Goal: Task Accomplishment & Management: Manage account settings

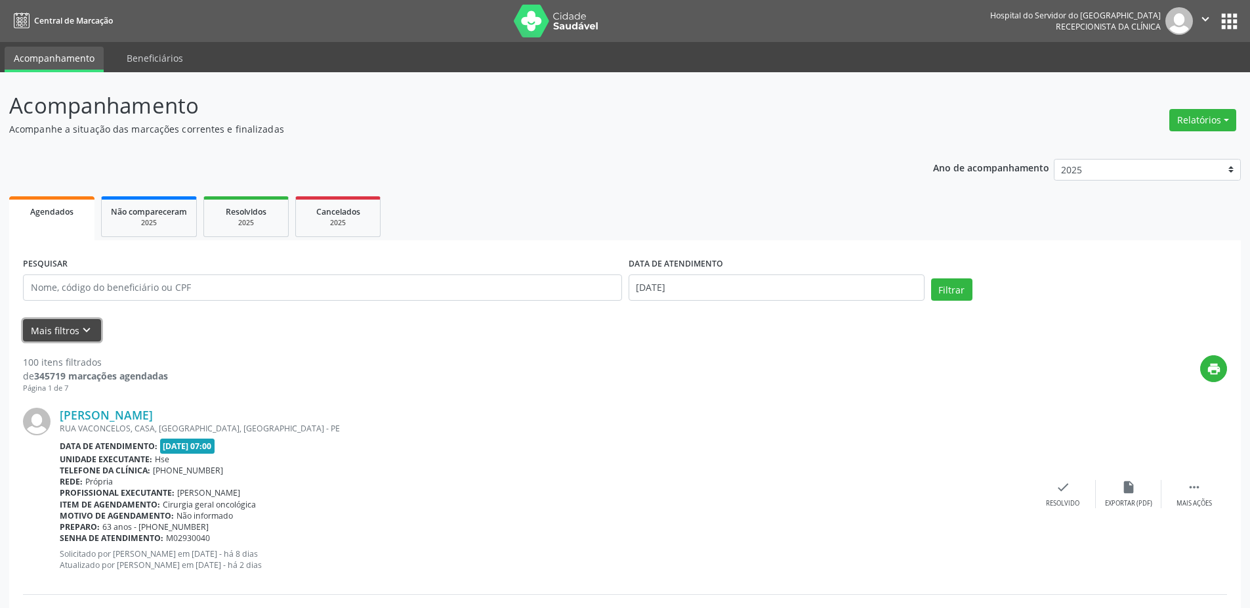
click at [89, 326] on icon "keyboard_arrow_down" at bounding box center [86, 330] width 14 height 14
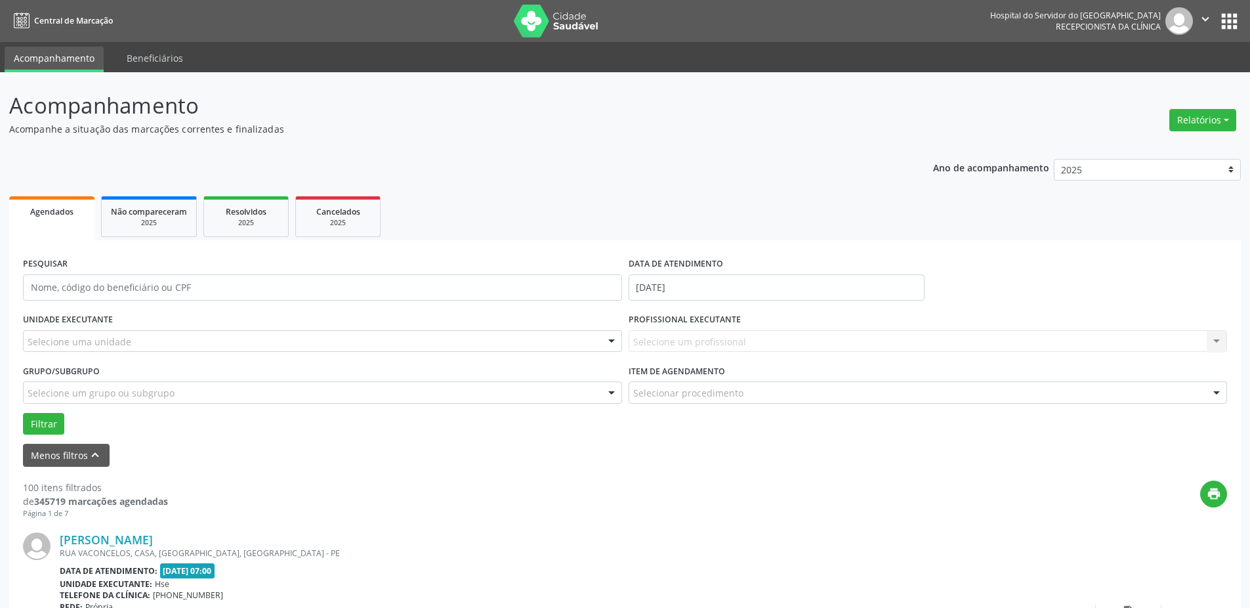
click at [184, 342] on div "Selecione uma unidade" at bounding box center [322, 341] width 599 height 22
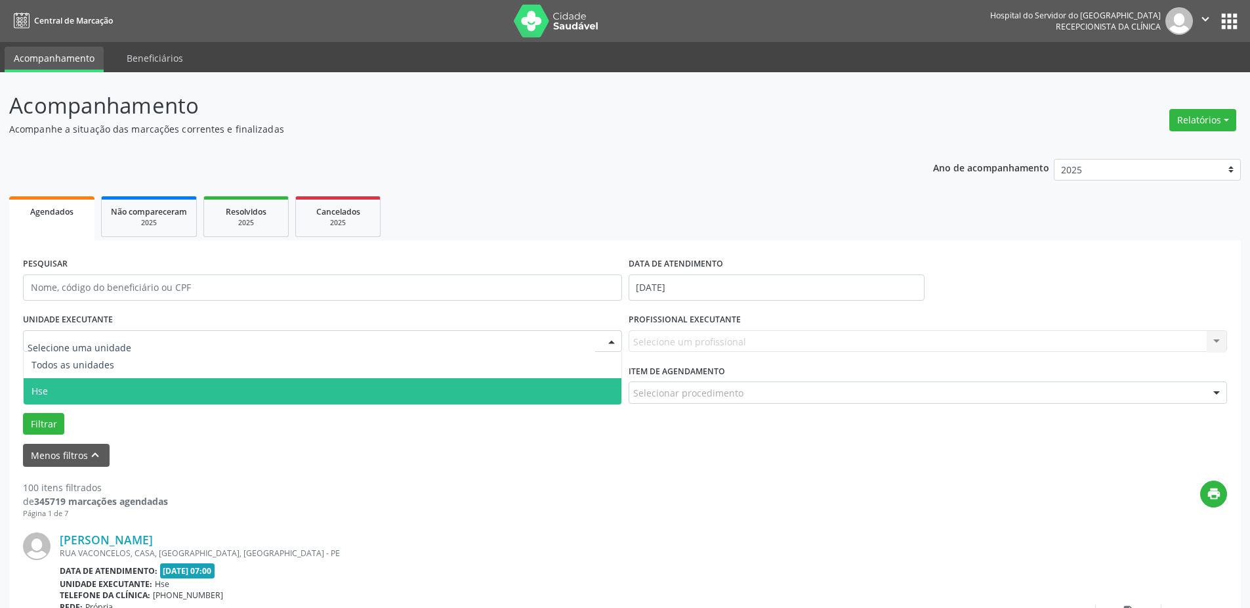
click at [126, 391] on span "Hse" at bounding box center [323, 391] width 598 height 26
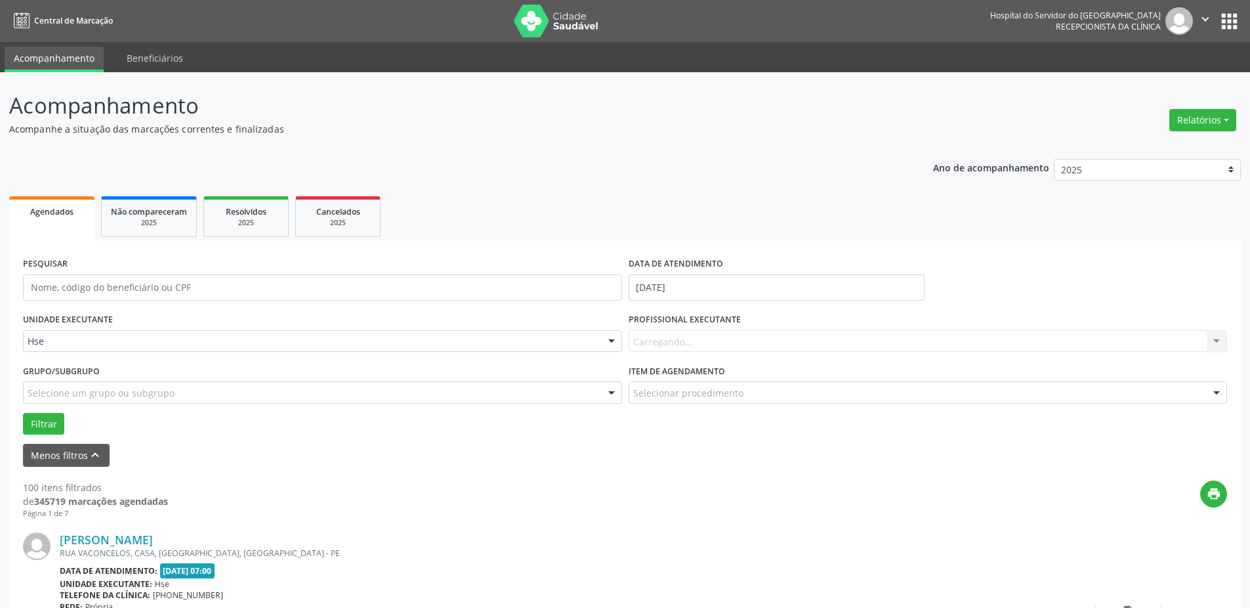
click at [703, 342] on div "Carregando... Nenhum resultado encontrado para: " " Não há nenhuma opção para s…" at bounding box center [928, 341] width 599 height 22
click at [679, 353] on div "PROFISSIONAL EXECUTANTE Todos os profissionais Todos os profissionais [PERSON_N…" at bounding box center [928, 335] width 606 height 51
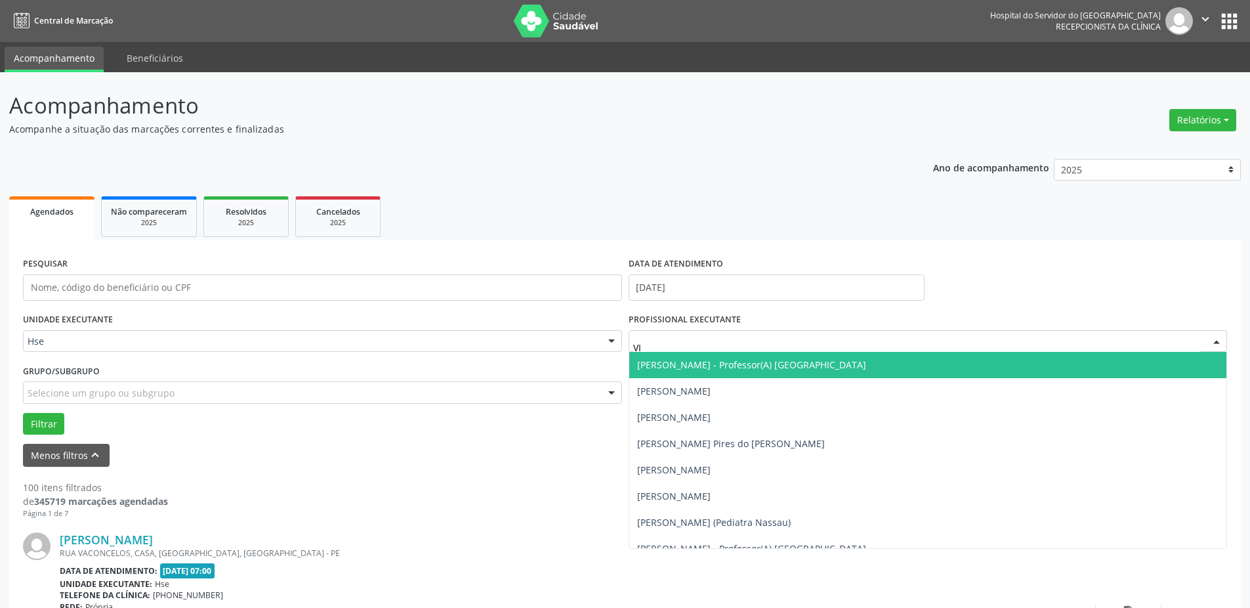
type input "VIC"
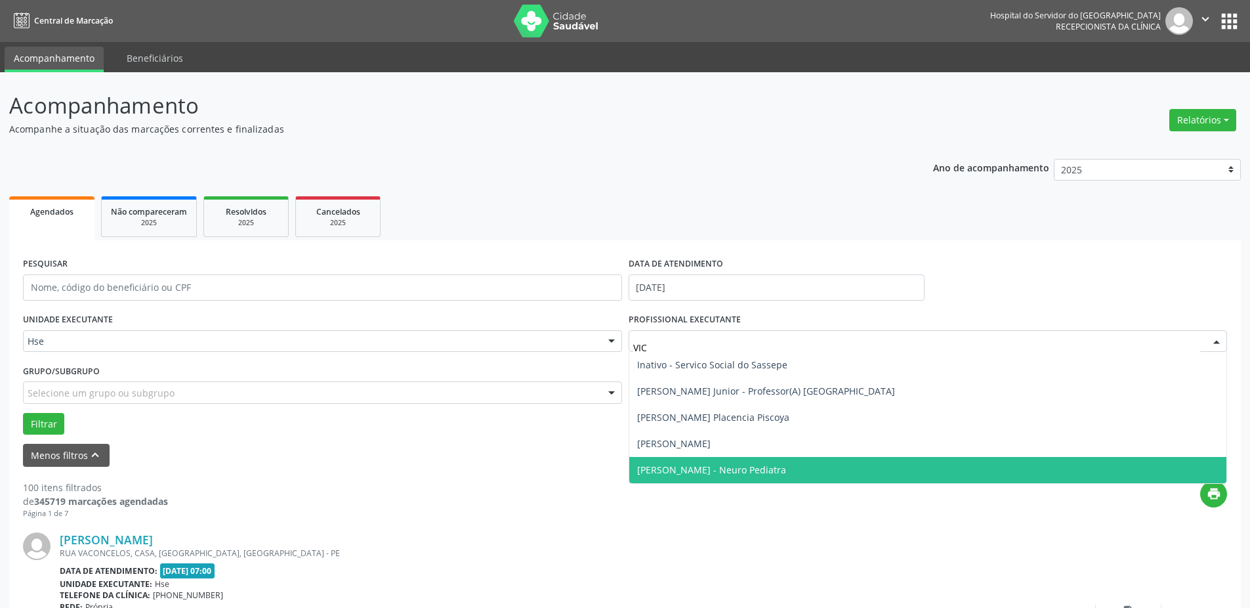
click at [717, 461] on span "[PERSON_NAME] - Neuro Pediatra" at bounding box center [928, 470] width 598 height 26
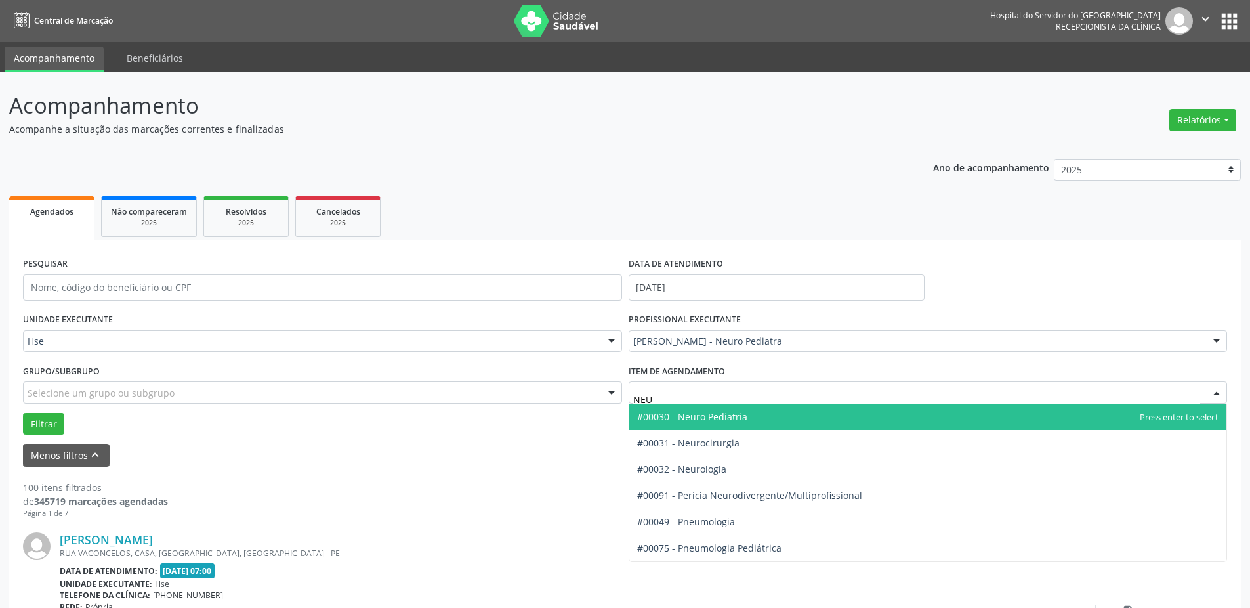
type input "NEUR"
click at [712, 413] on span "#00030 - Neuro Pediatria" at bounding box center [692, 416] width 110 height 12
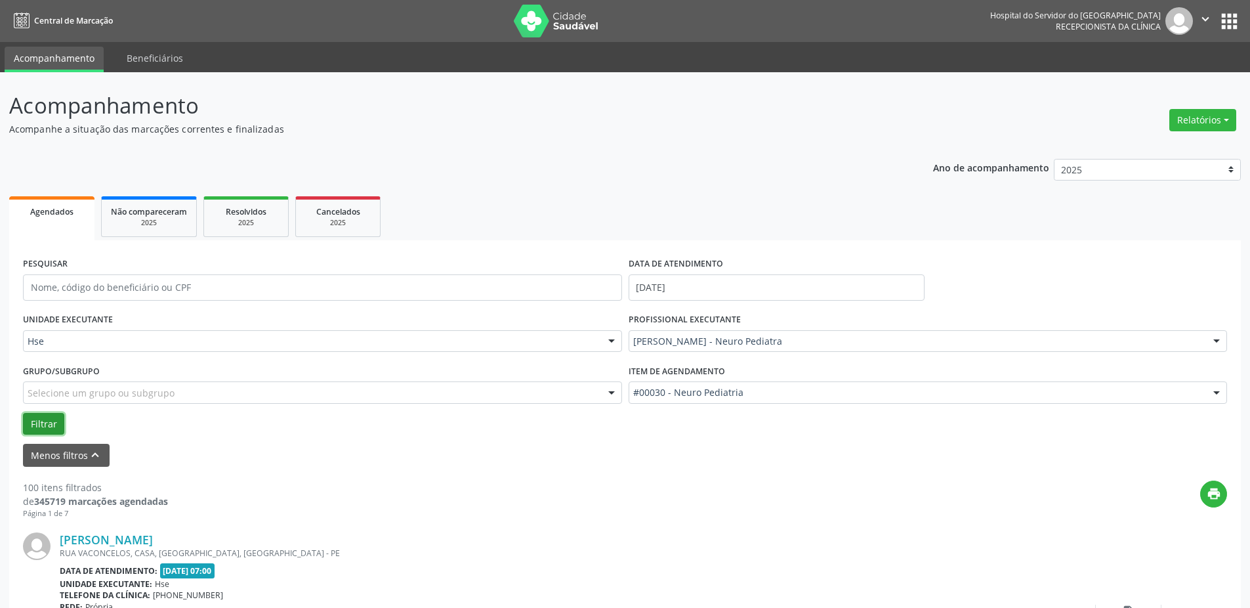
click at [36, 417] on button "Filtrar" at bounding box center [43, 424] width 41 height 22
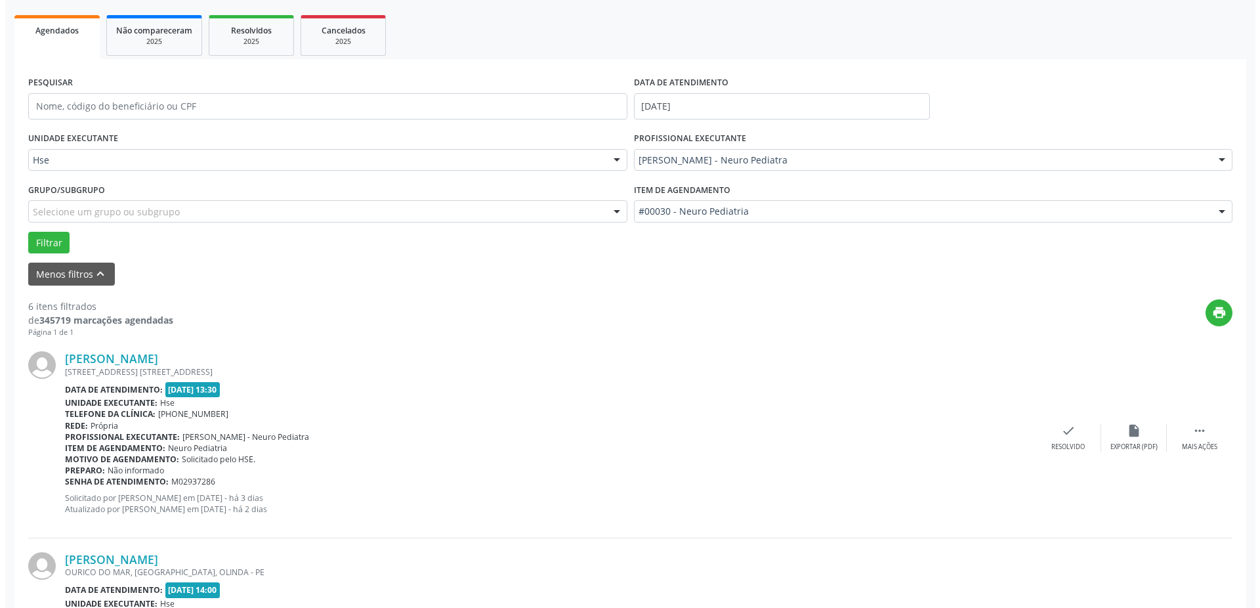
scroll to position [328, 0]
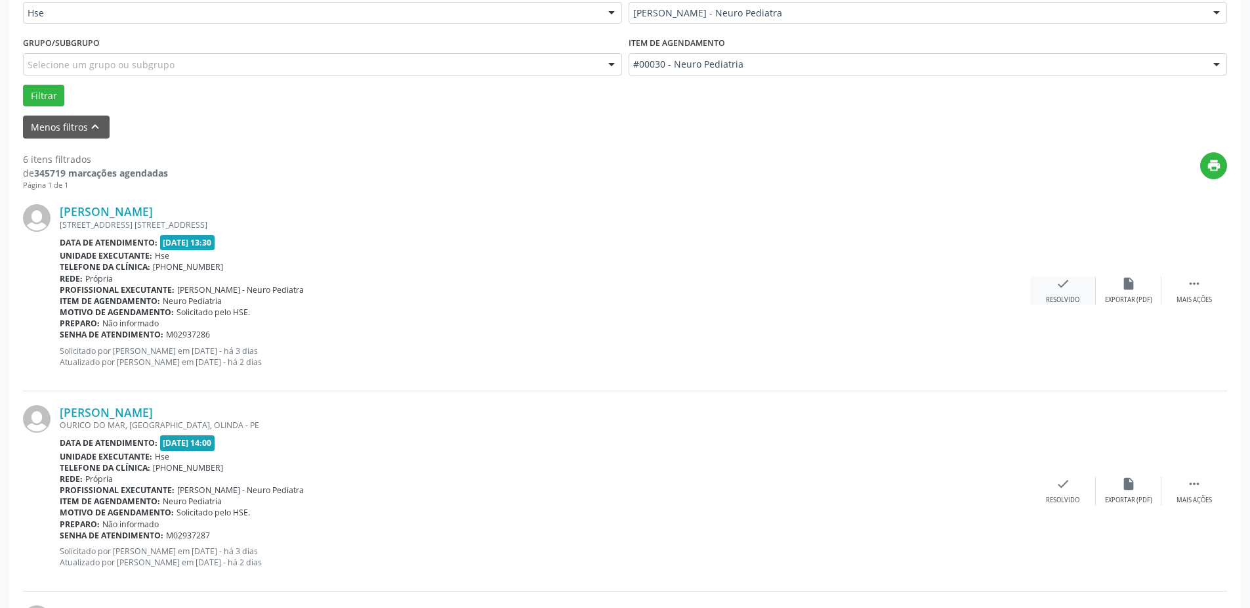
click at [1057, 301] on div "Resolvido" at bounding box center [1062, 299] width 33 height 9
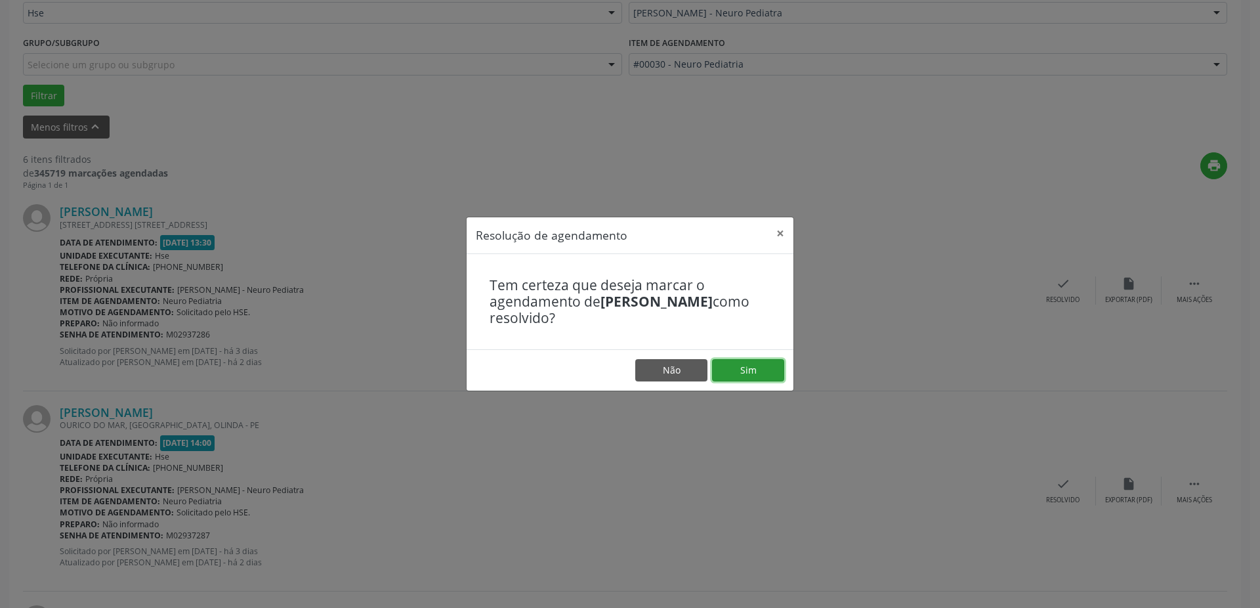
click at [771, 359] on button "Sim" at bounding box center [748, 370] width 72 height 22
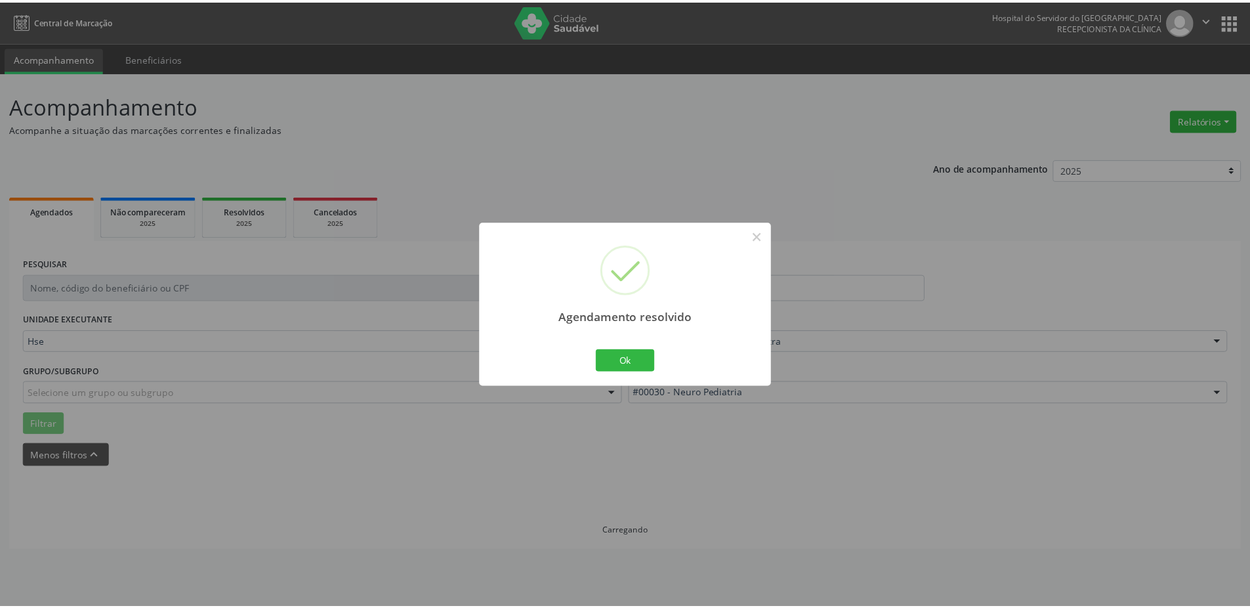
scroll to position [0, 0]
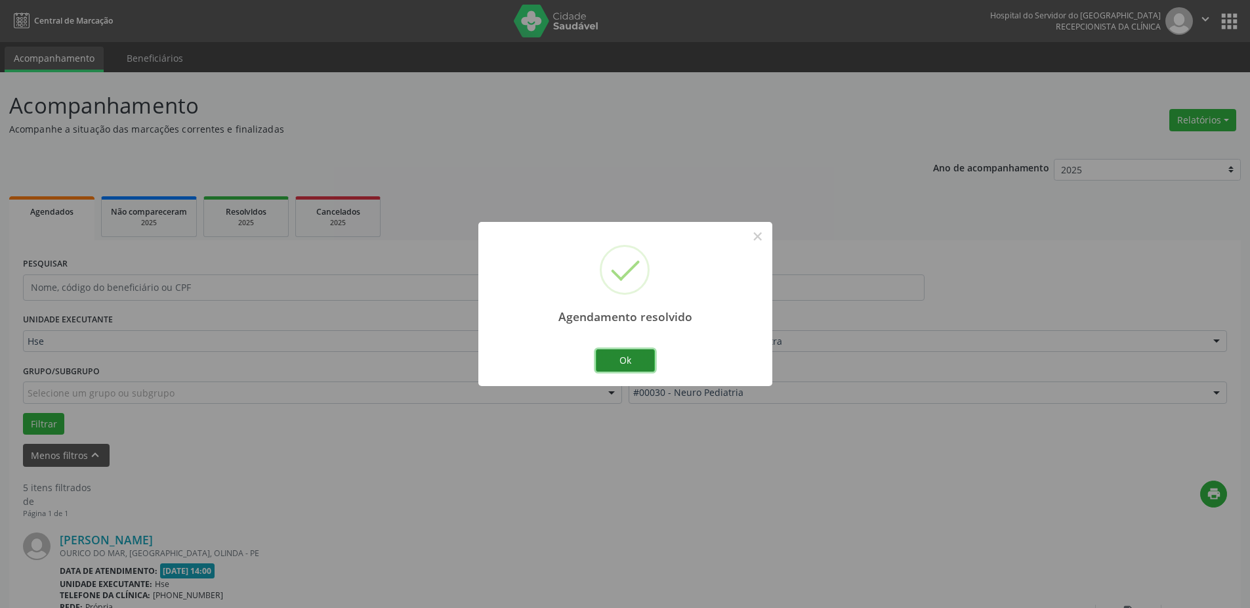
click at [638, 354] on button "Ok" at bounding box center [625, 360] width 59 height 22
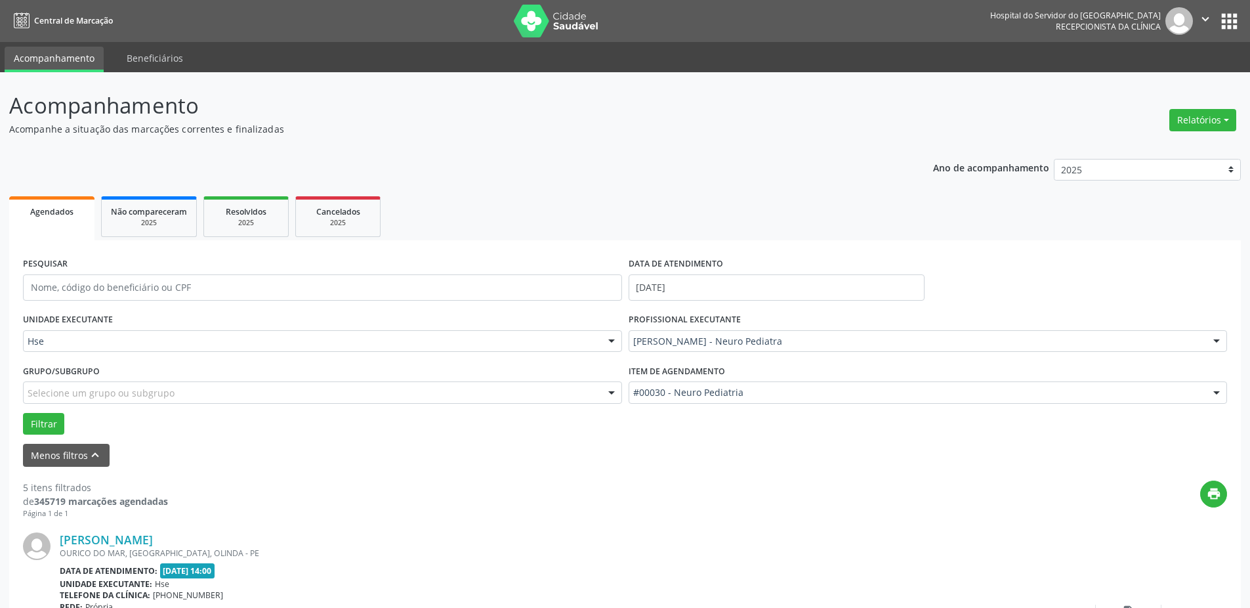
click at [650, 362] on label "Item de agendamento" at bounding box center [677, 371] width 96 height 20
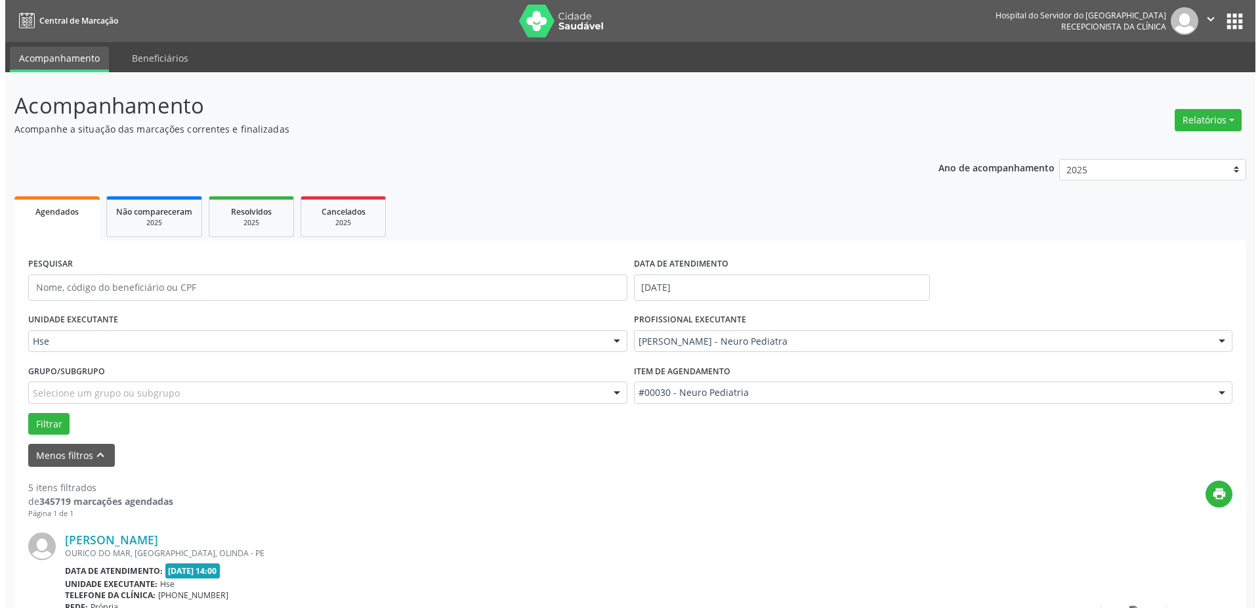
scroll to position [197, 0]
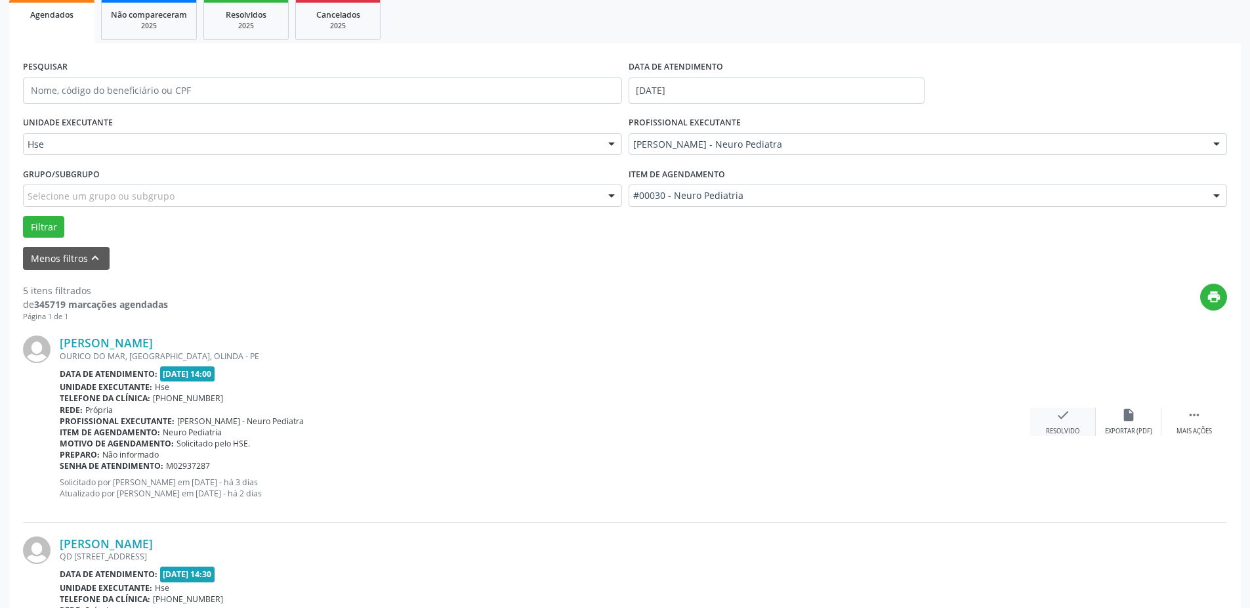
click at [1053, 412] on div "check Resolvido" at bounding box center [1063, 422] width 66 height 28
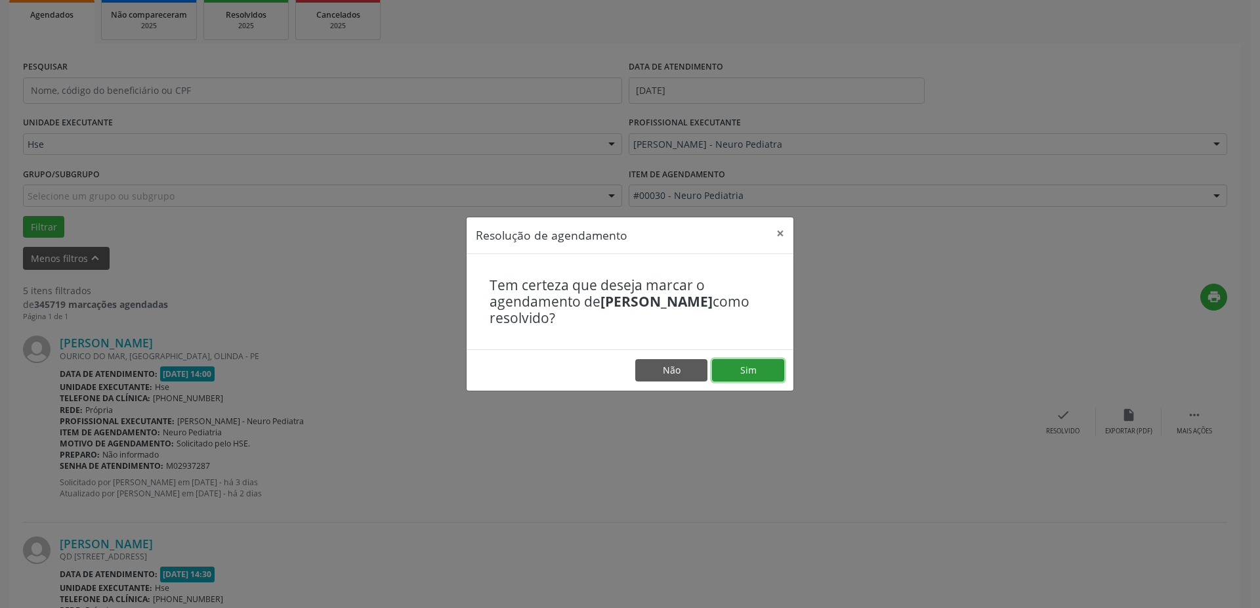
click at [736, 375] on button "Sim" at bounding box center [748, 370] width 72 height 22
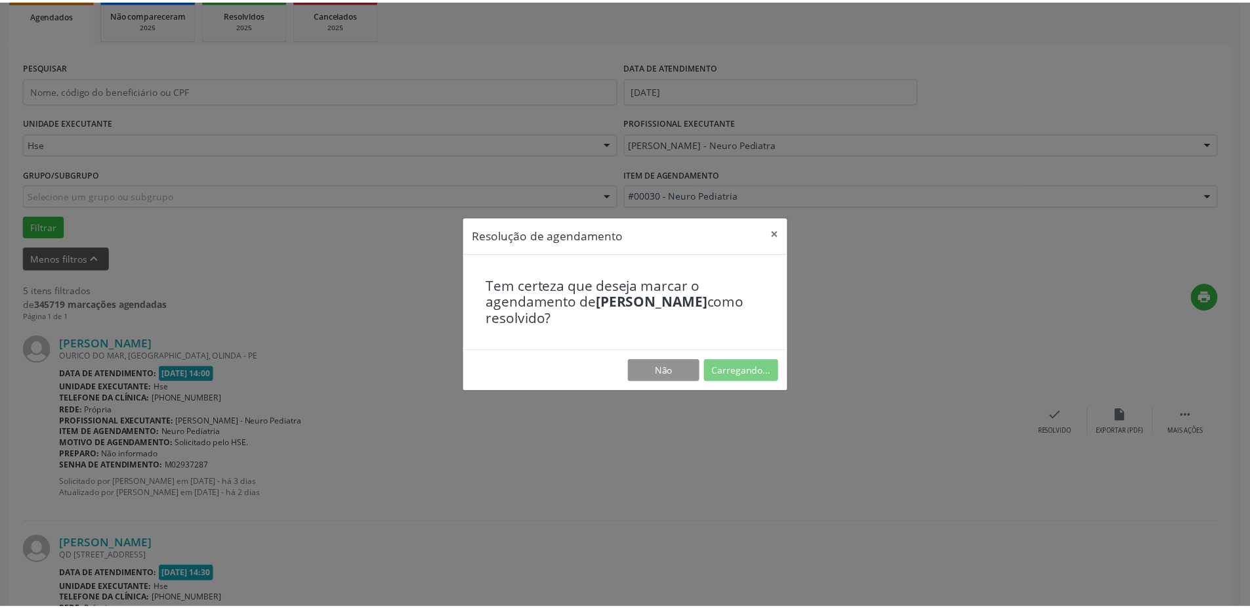
scroll to position [0, 0]
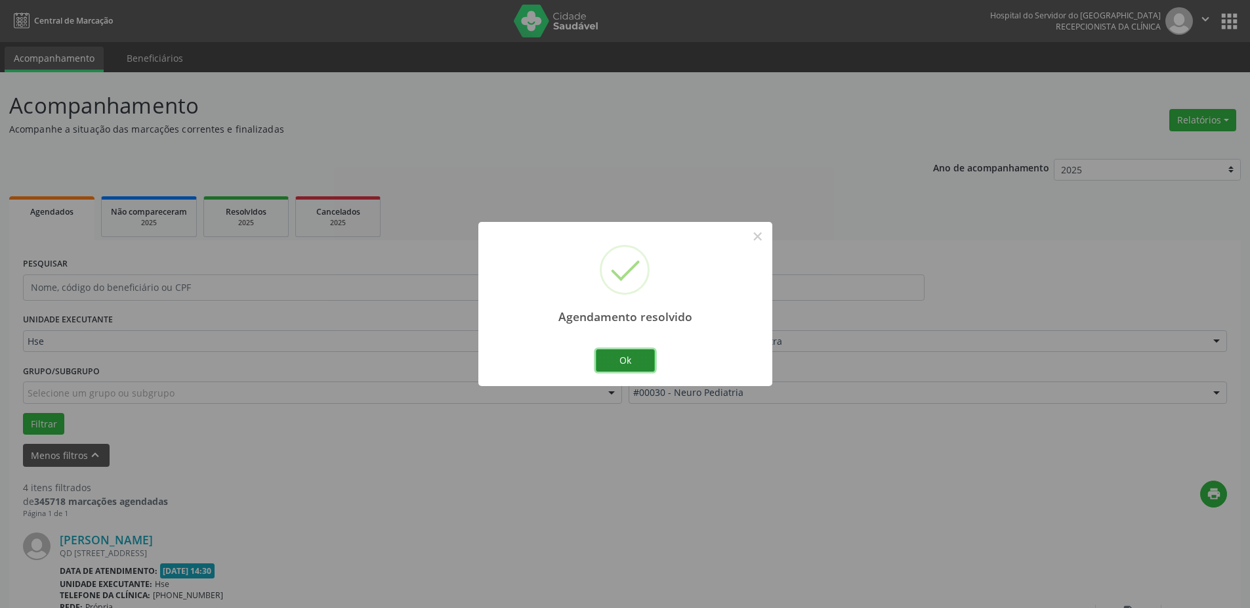
click at [615, 357] on button "Ok" at bounding box center [625, 360] width 59 height 22
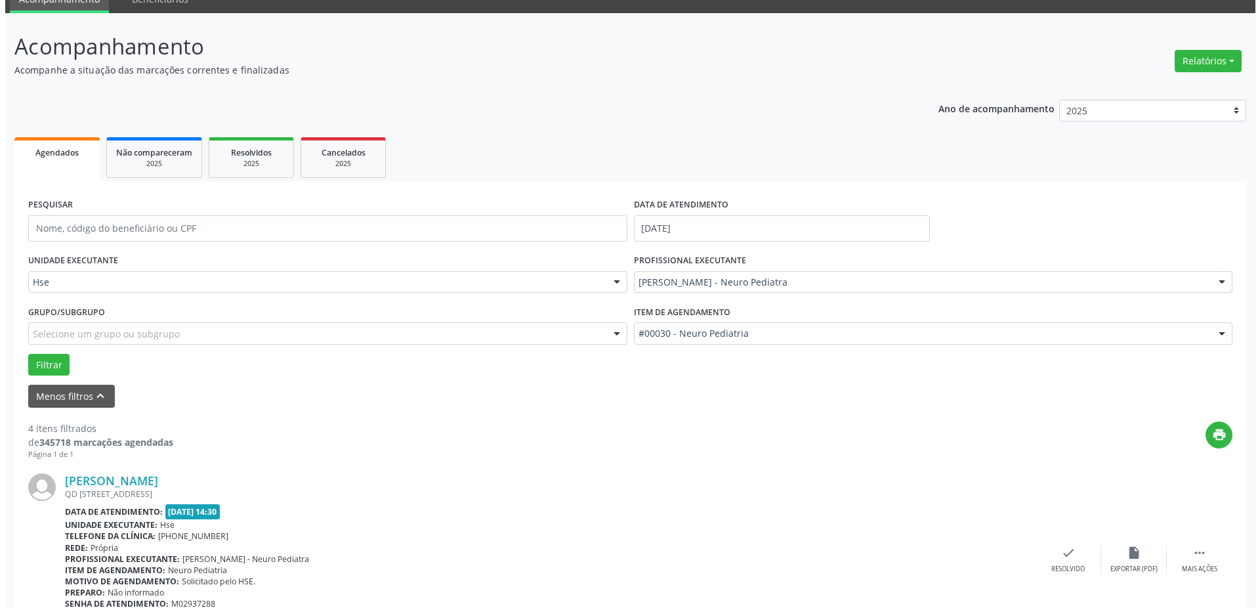
scroll to position [197, 0]
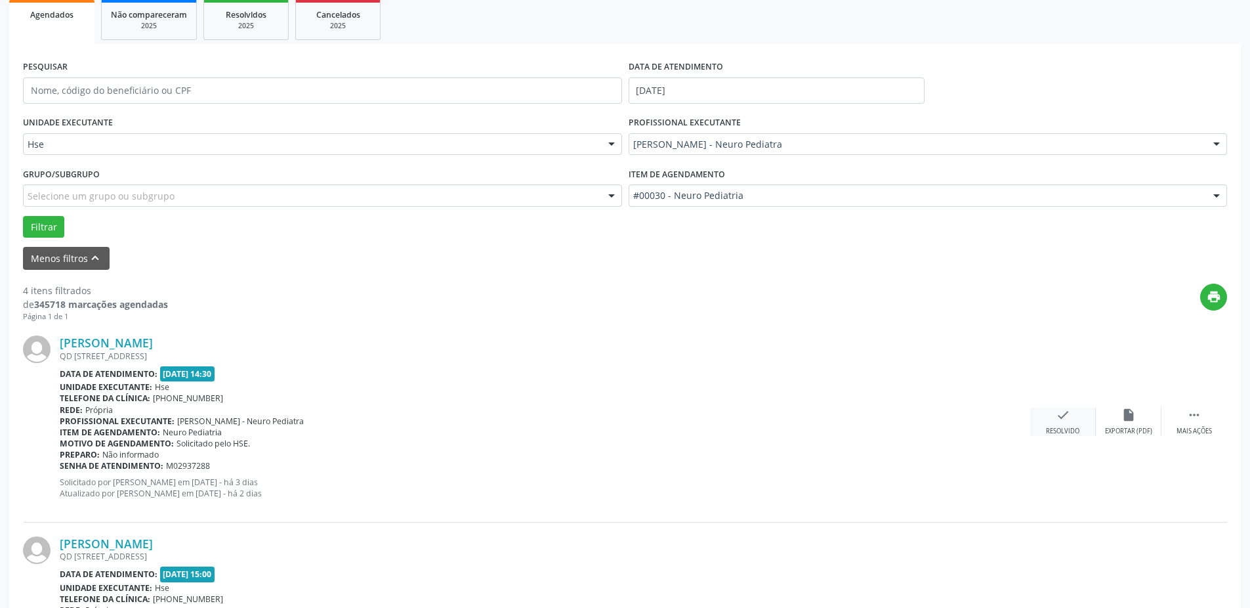
click at [1075, 417] on div "check Resolvido" at bounding box center [1063, 422] width 66 height 28
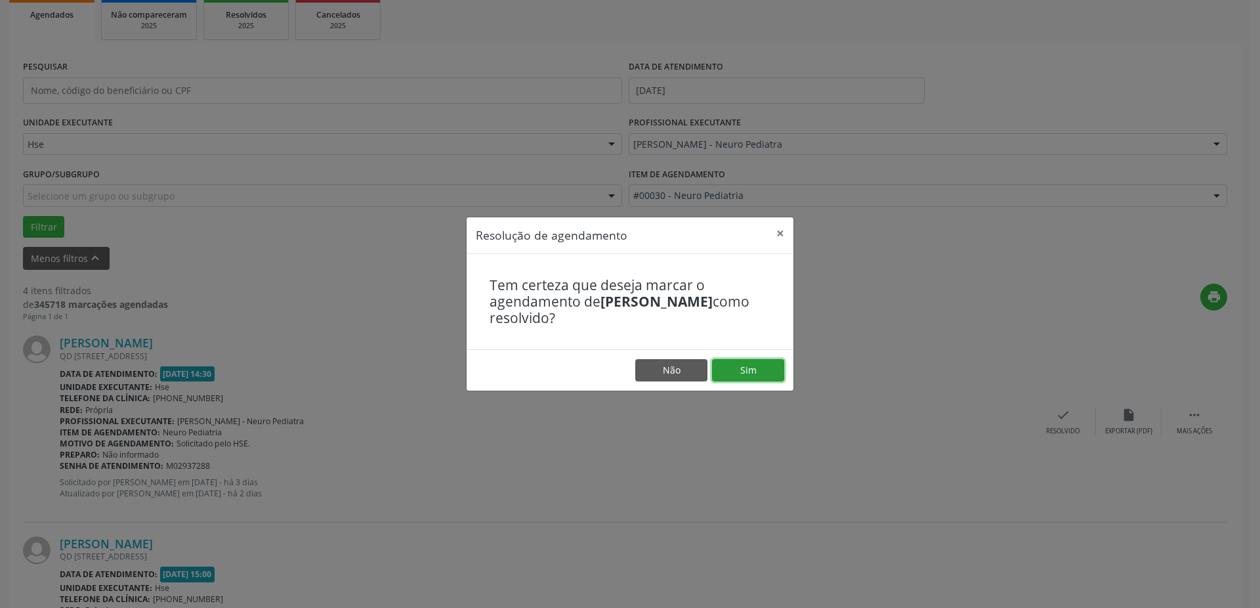
click at [769, 370] on button "Sim" at bounding box center [748, 370] width 72 height 22
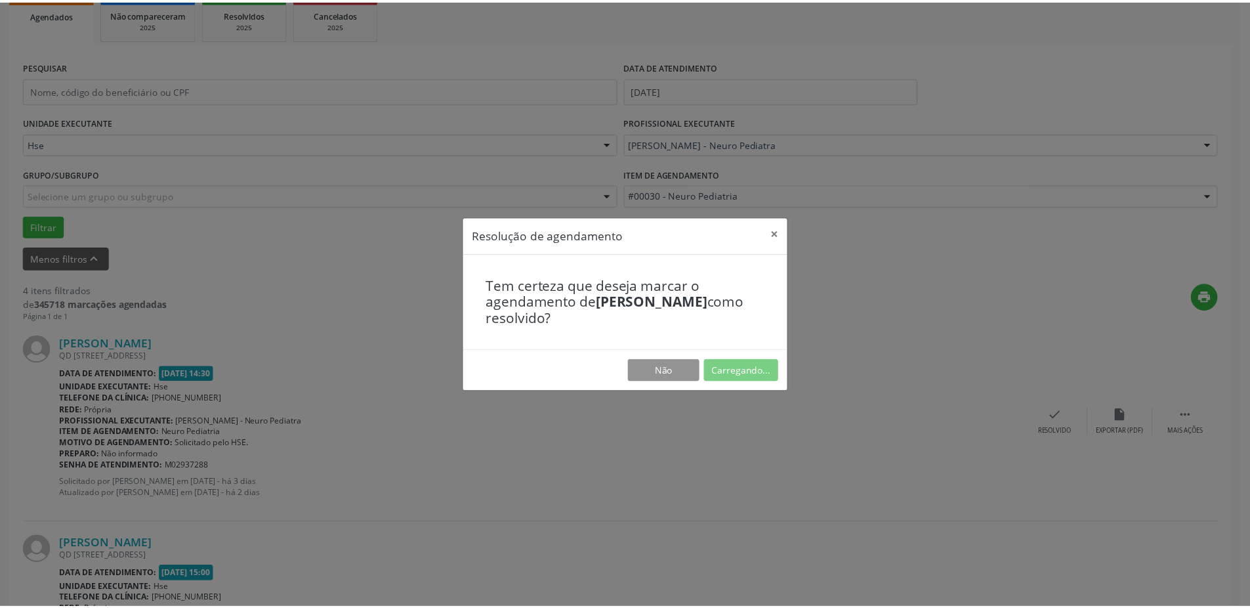
scroll to position [0, 0]
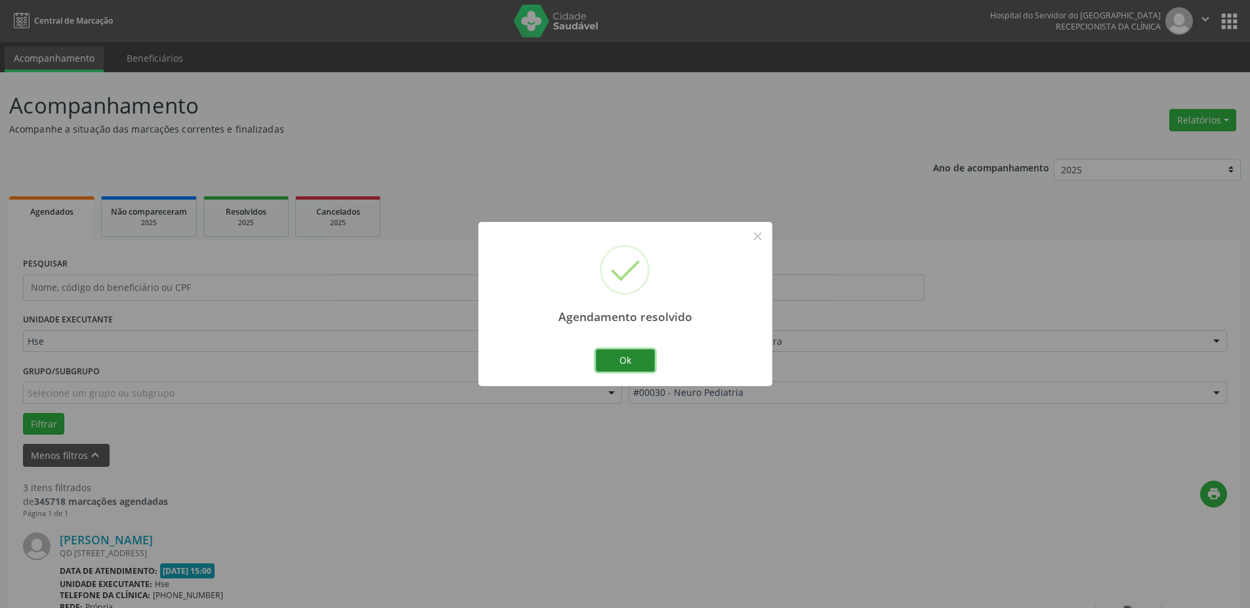
click at [631, 352] on button "Ok" at bounding box center [625, 360] width 59 height 22
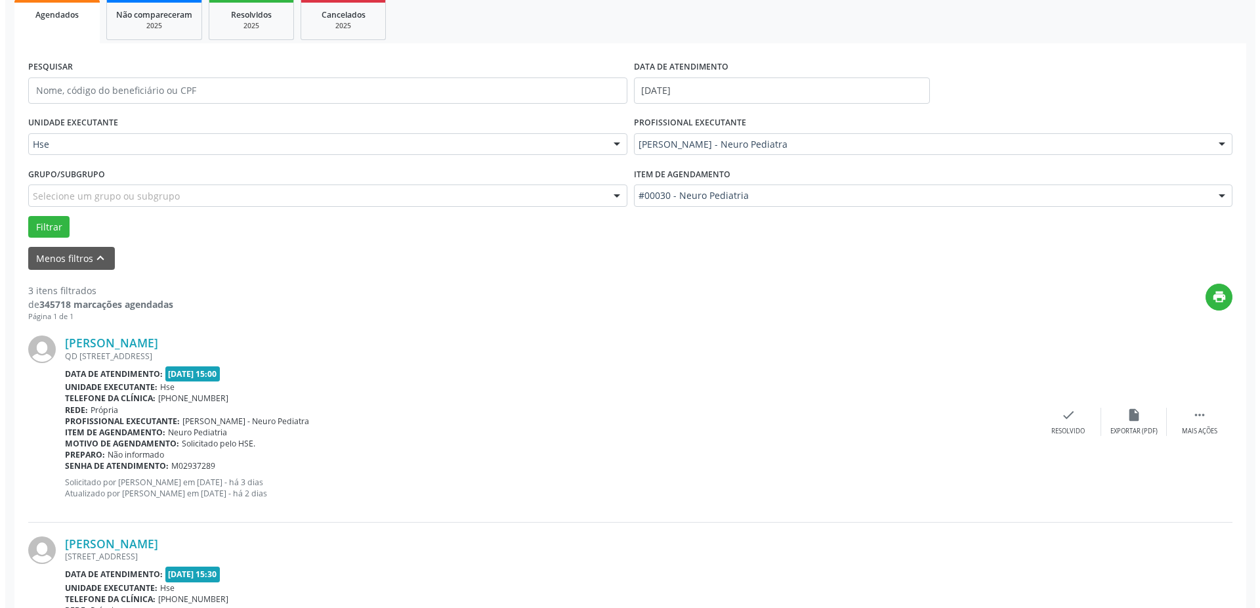
scroll to position [262, 0]
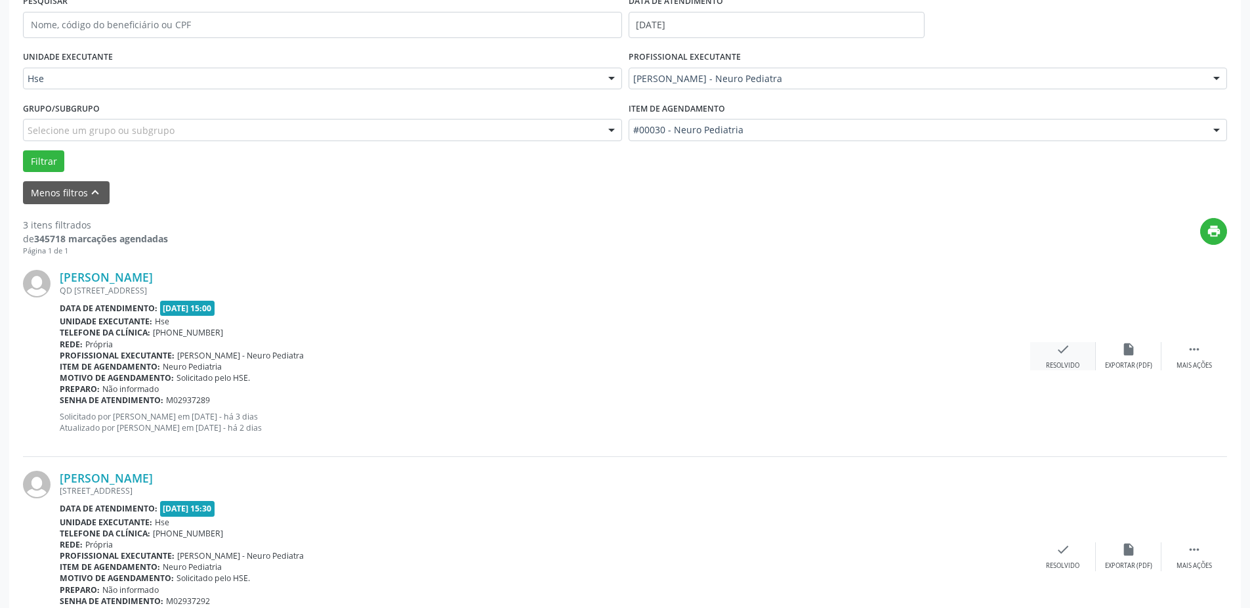
click at [1039, 361] on div "check Resolvido" at bounding box center [1063, 356] width 66 height 28
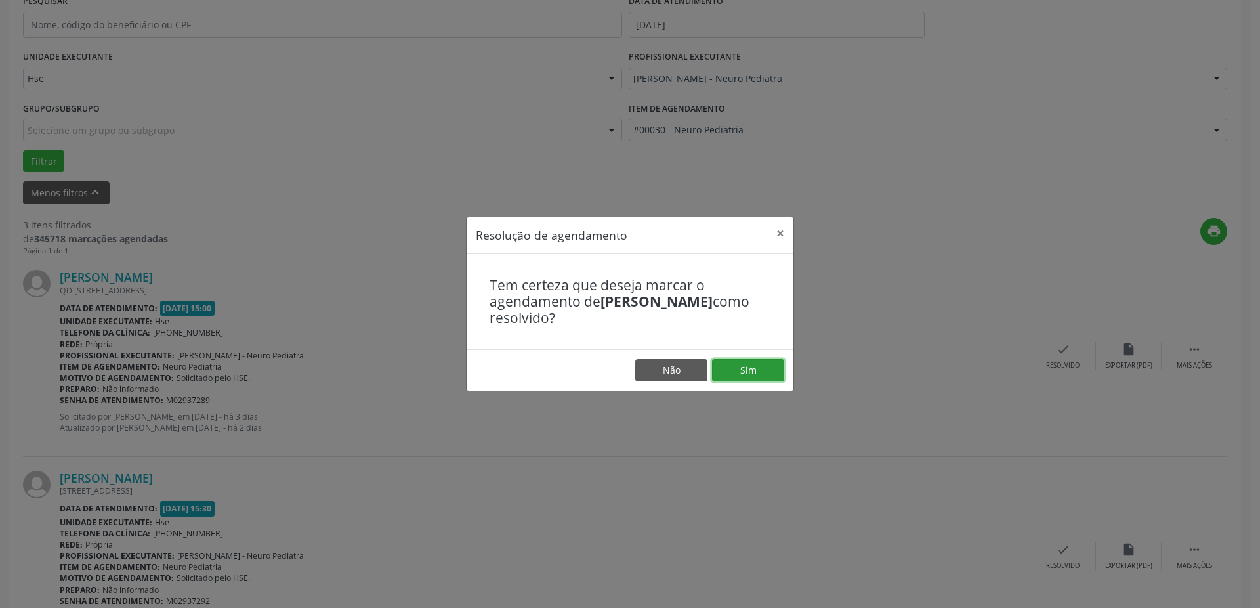
click at [760, 366] on button "Sim" at bounding box center [748, 370] width 72 height 22
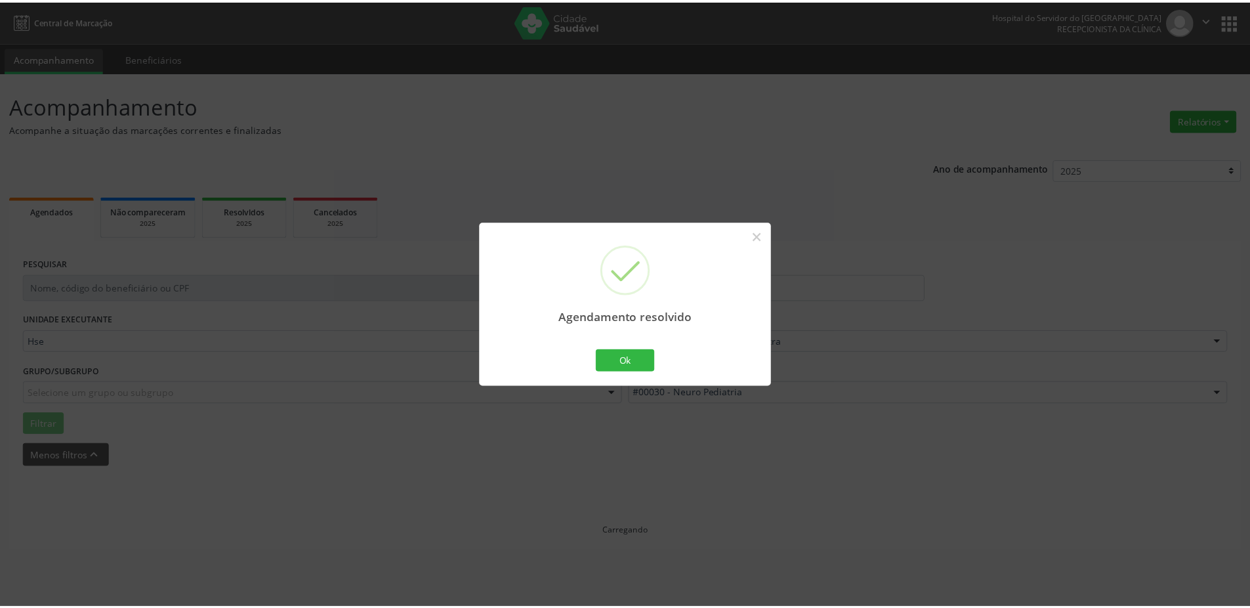
scroll to position [0, 0]
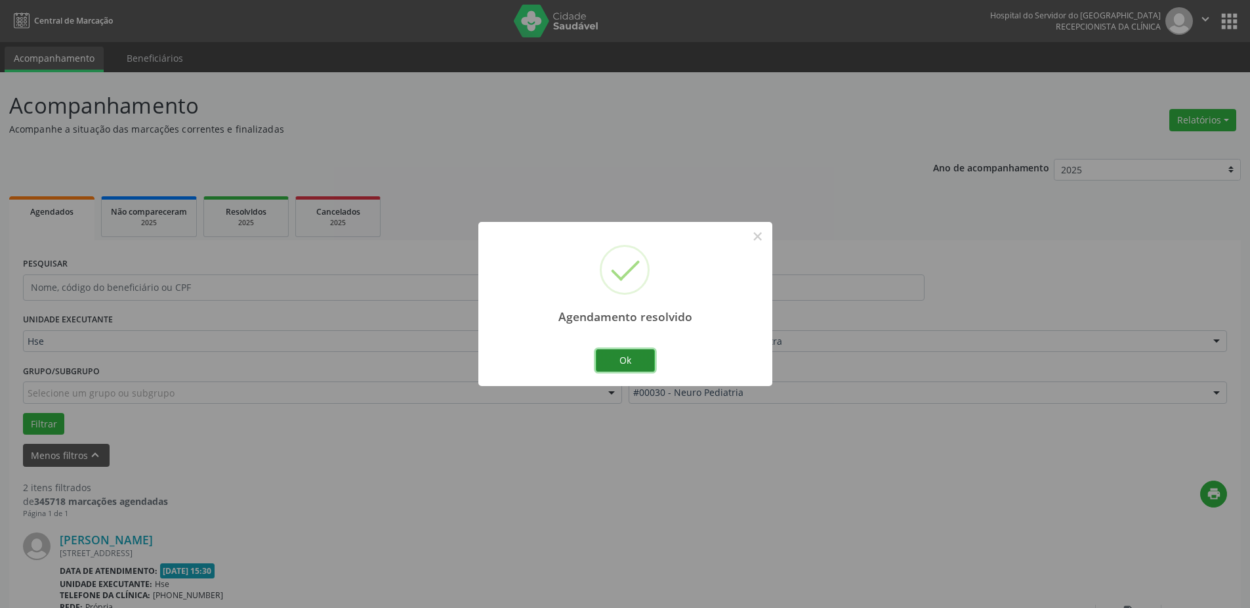
click at [610, 352] on button "Ok" at bounding box center [625, 360] width 59 height 22
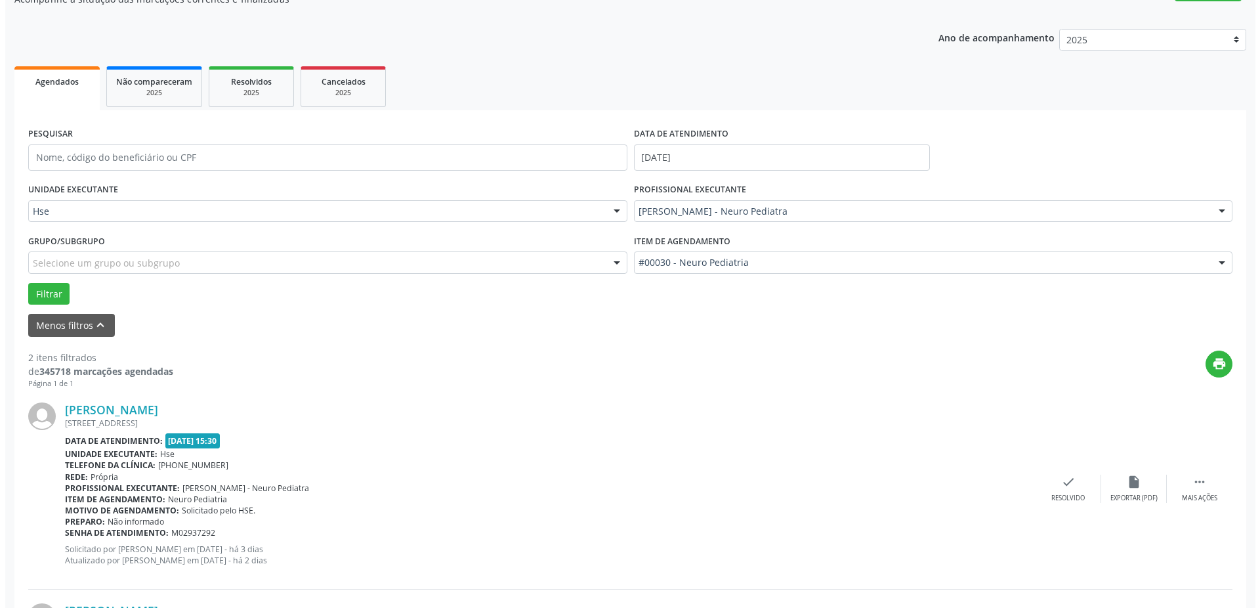
scroll to position [328, 0]
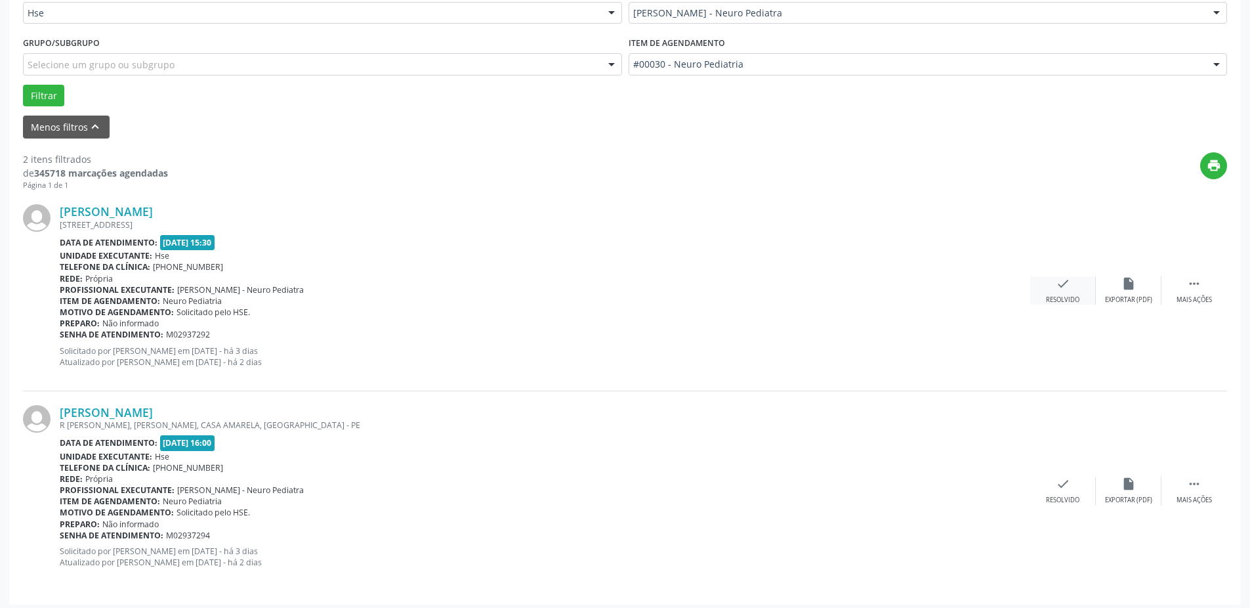
click at [1075, 298] on div "Resolvido" at bounding box center [1062, 299] width 33 height 9
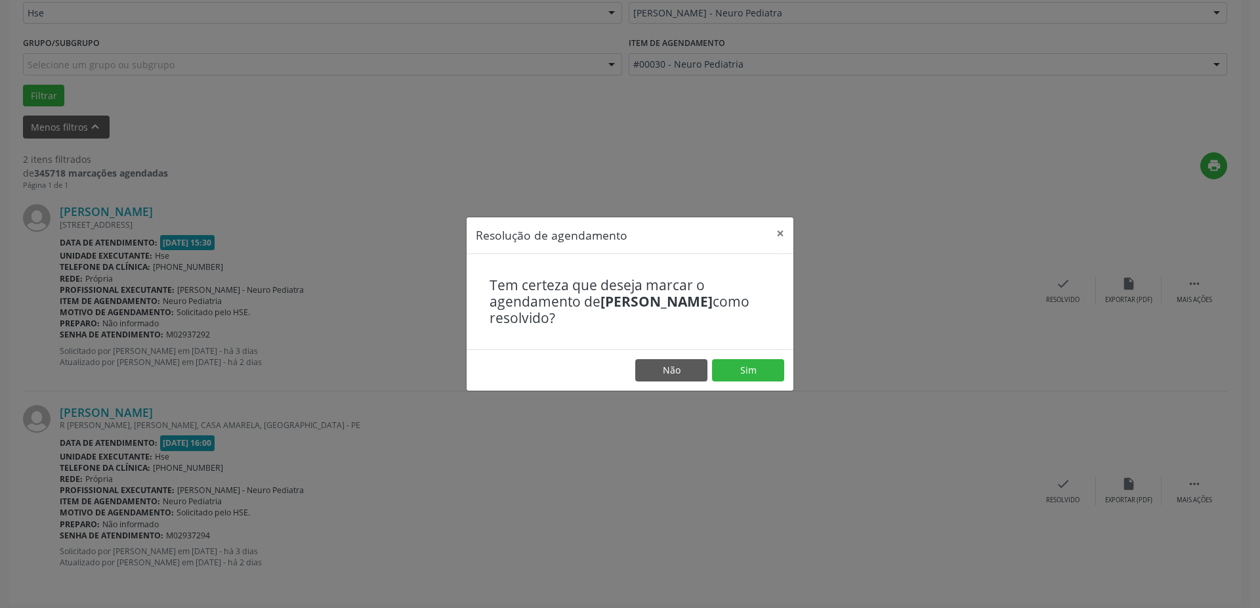
click at [751, 381] on footer "Não Sim" at bounding box center [630, 369] width 327 height 41
click at [751, 371] on button "Sim" at bounding box center [748, 370] width 72 height 22
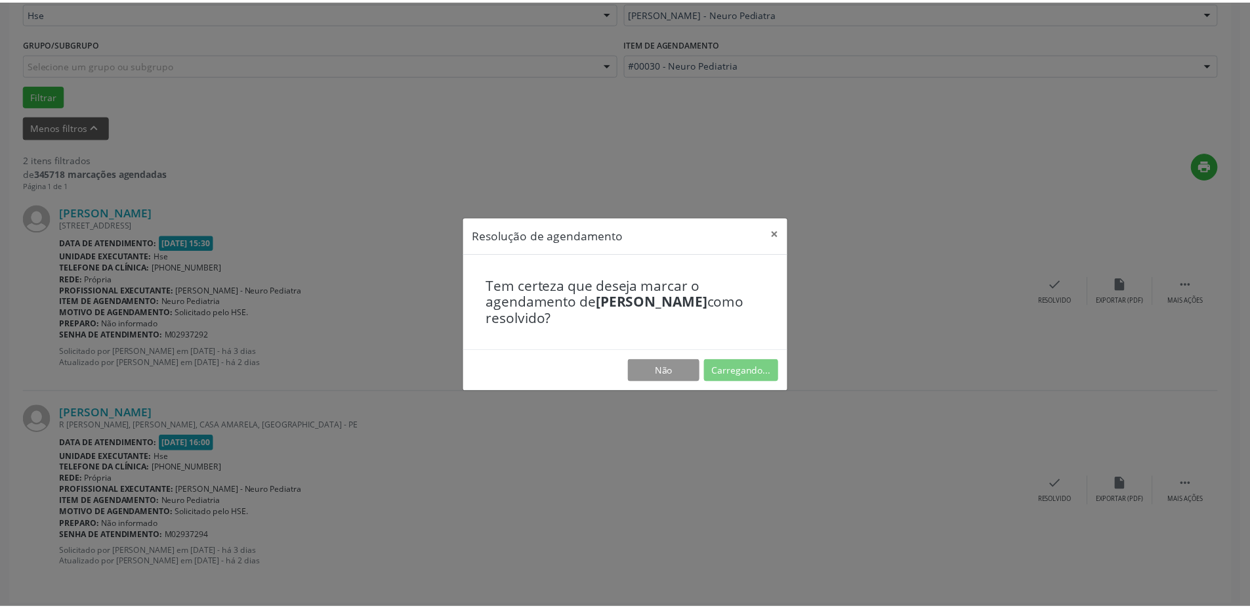
scroll to position [0, 0]
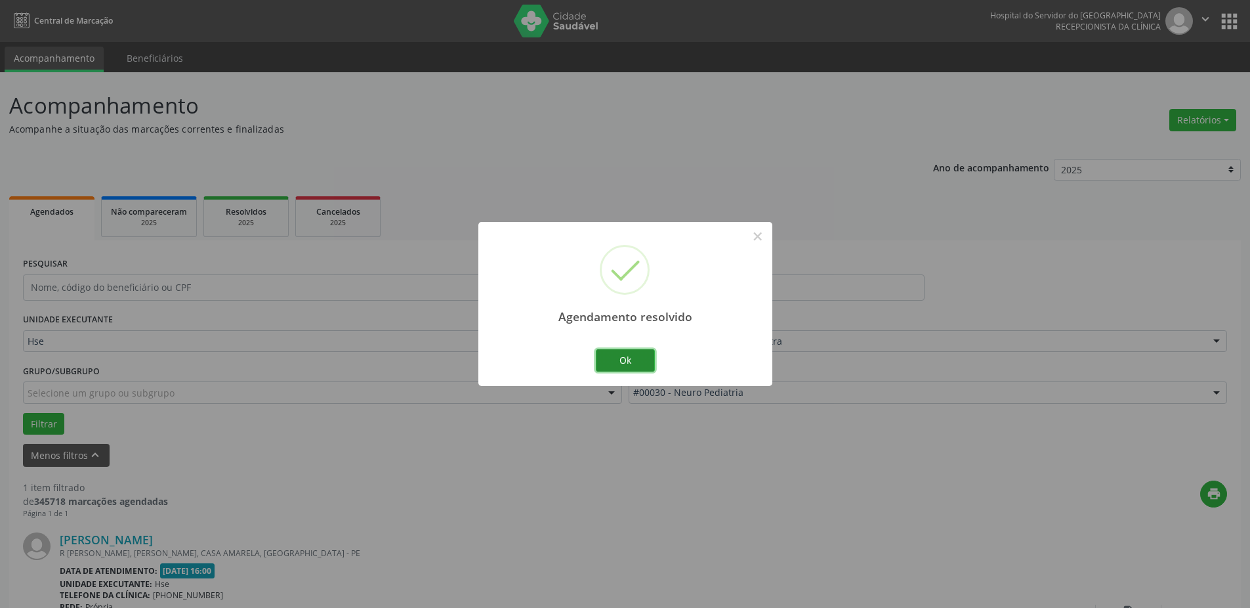
click at [608, 365] on button "Ok" at bounding box center [625, 360] width 59 height 22
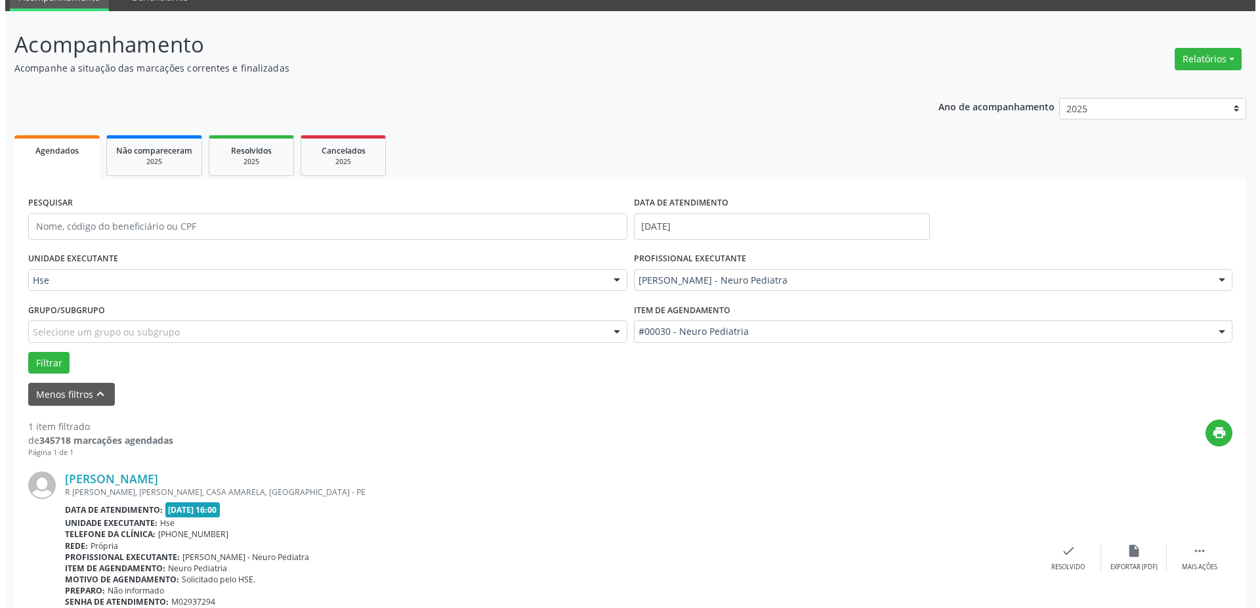
scroll to position [134, 0]
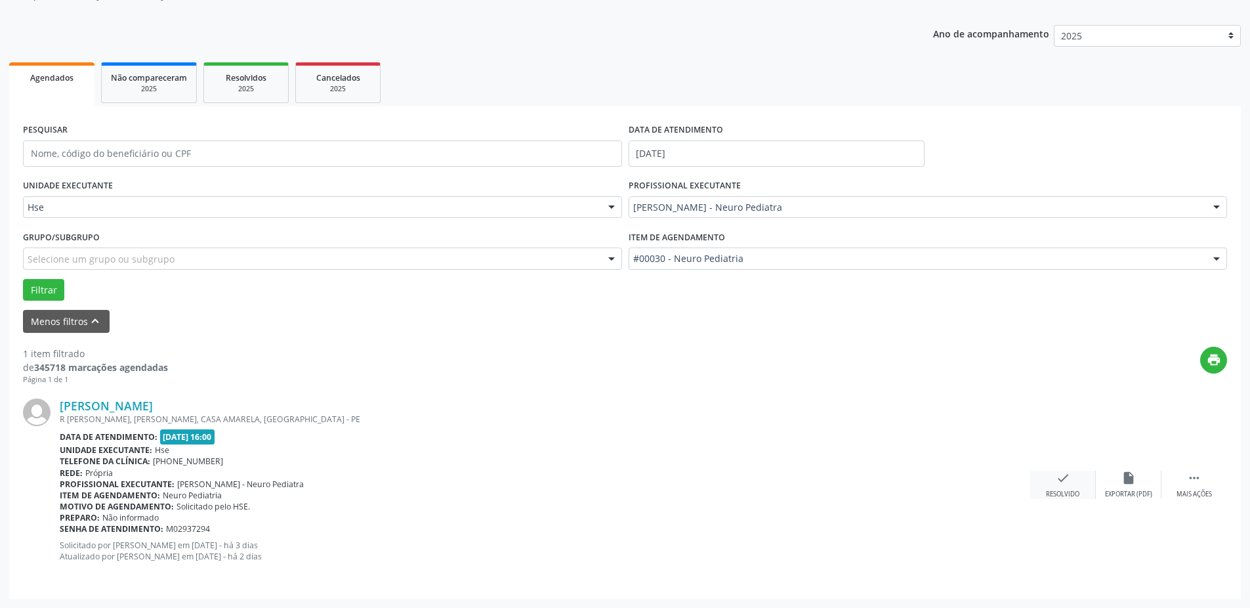
click at [1058, 480] on icon "check" at bounding box center [1063, 477] width 14 height 14
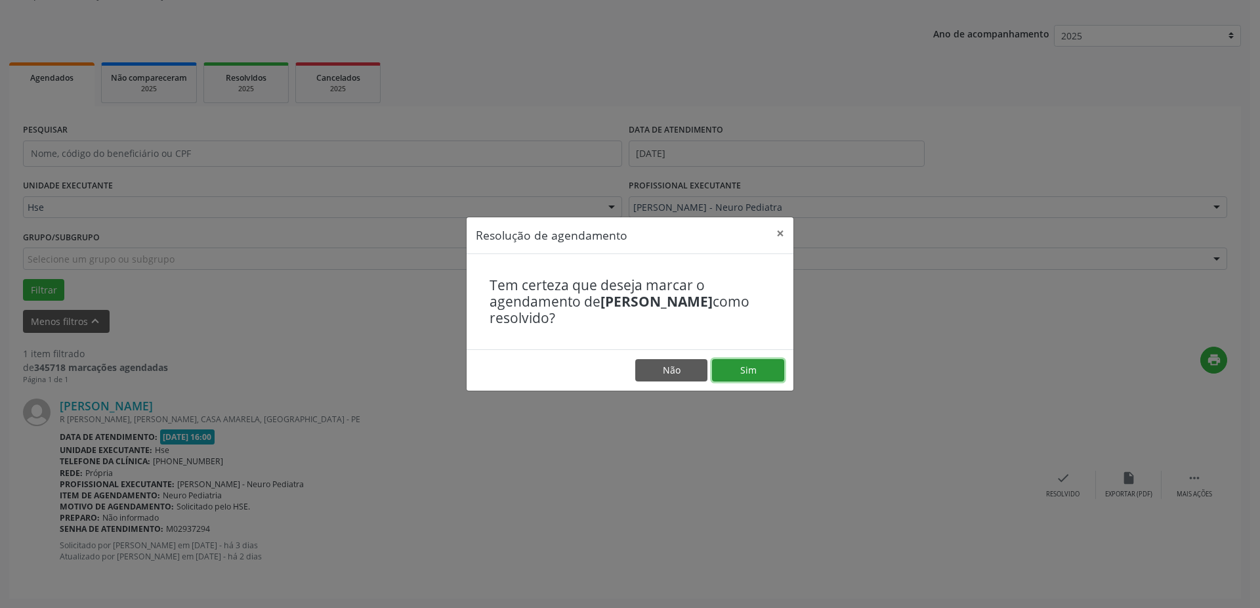
click at [737, 375] on button "Sim" at bounding box center [748, 370] width 72 height 22
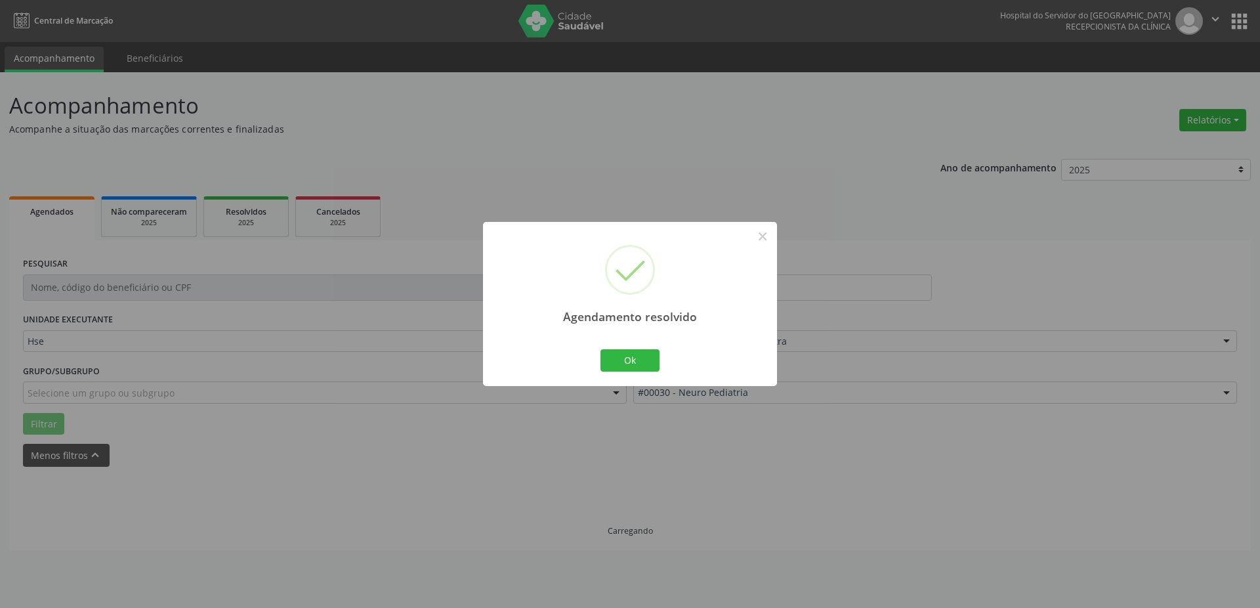
scroll to position [0, 0]
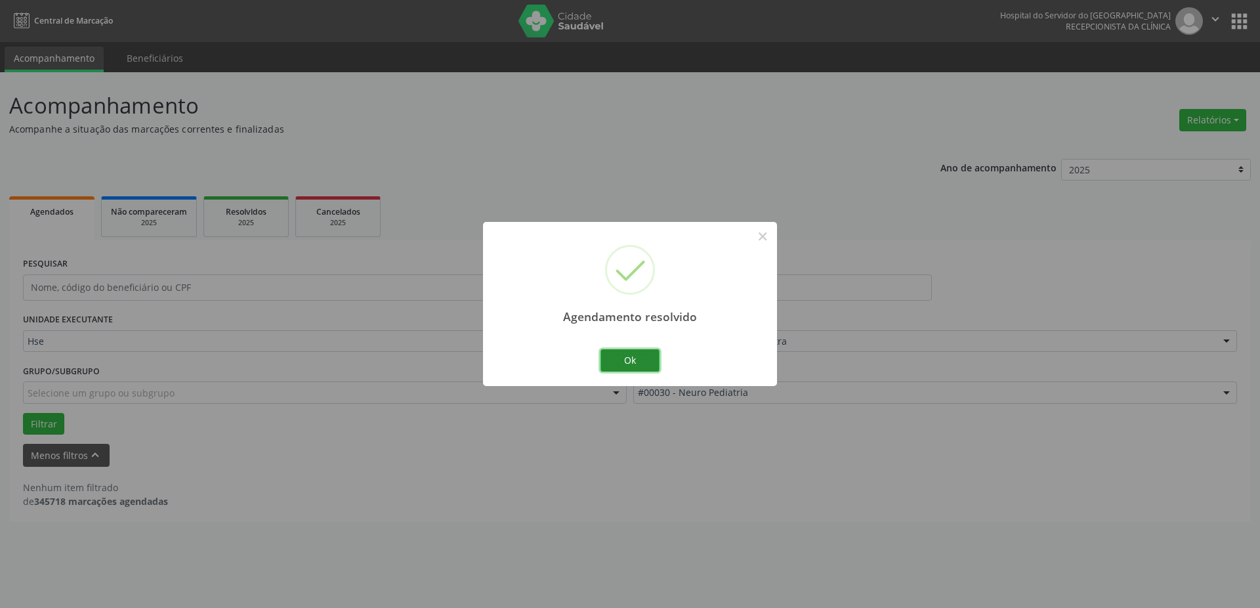
click at [616, 350] on button "Ok" at bounding box center [629, 360] width 59 height 22
